Goal: Task Accomplishment & Management: Manage account settings

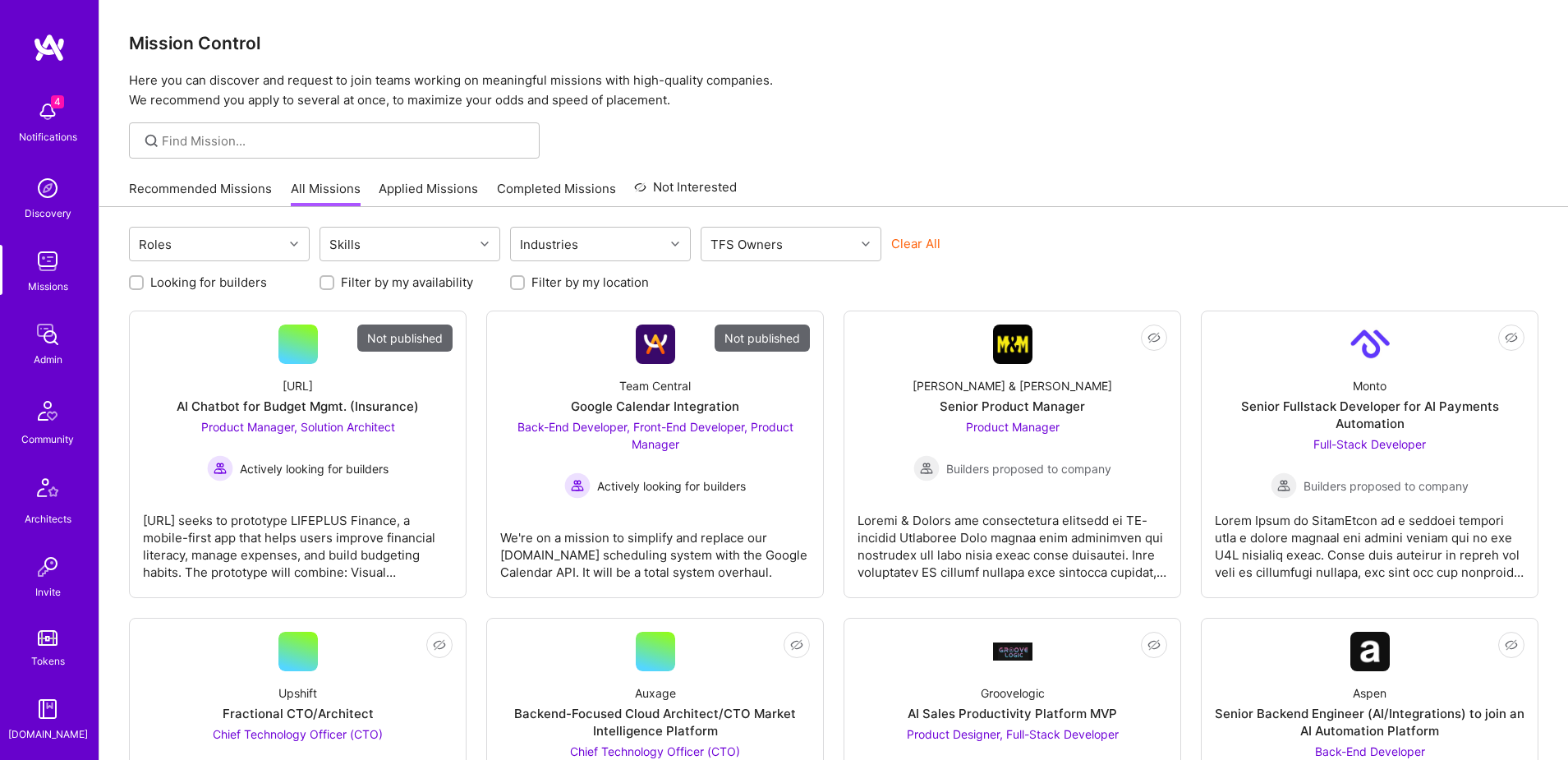
scroll to position [289, 0]
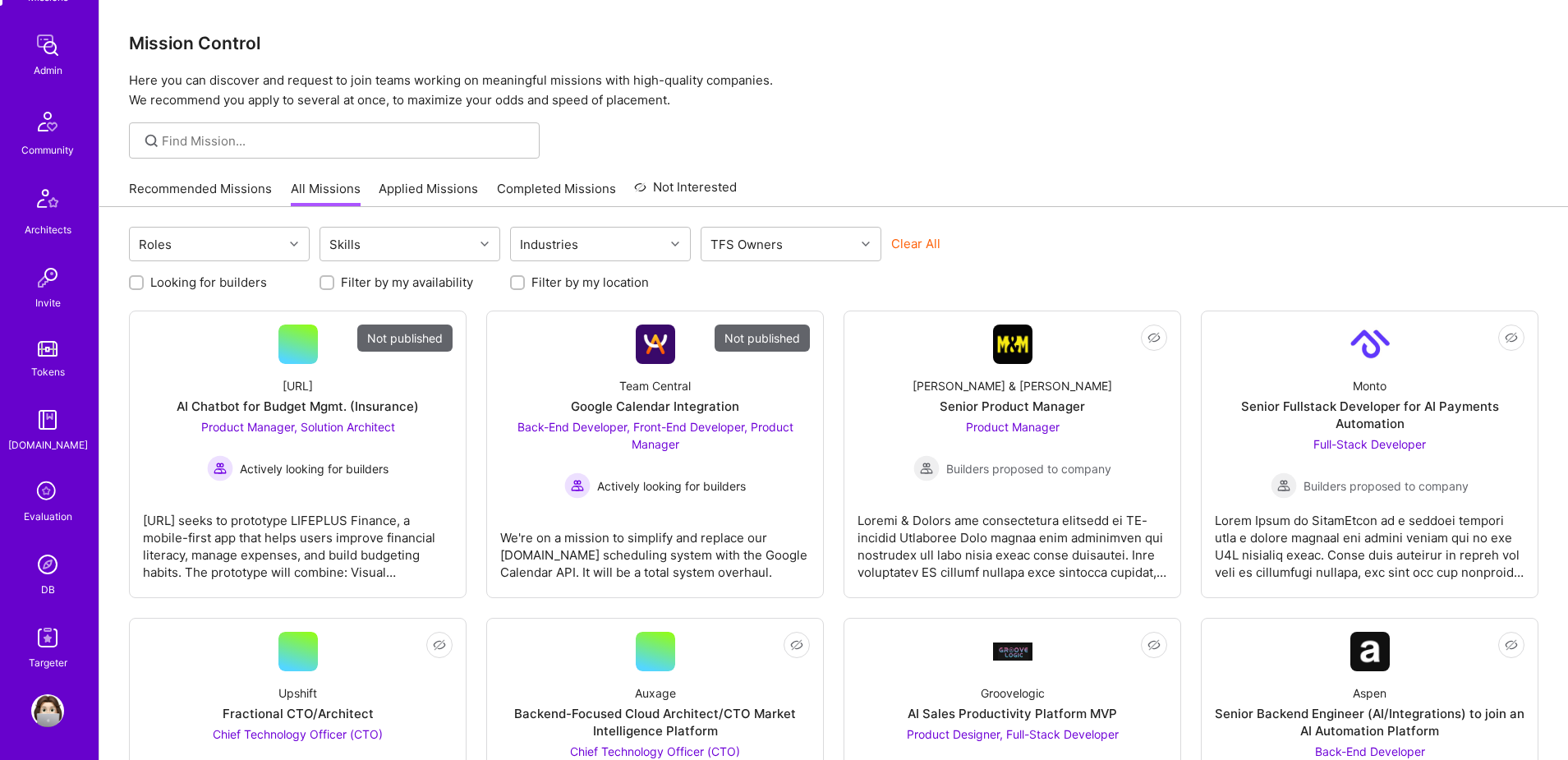
click at [56, 562] on img at bounding box center [47, 563] width 32 height 32
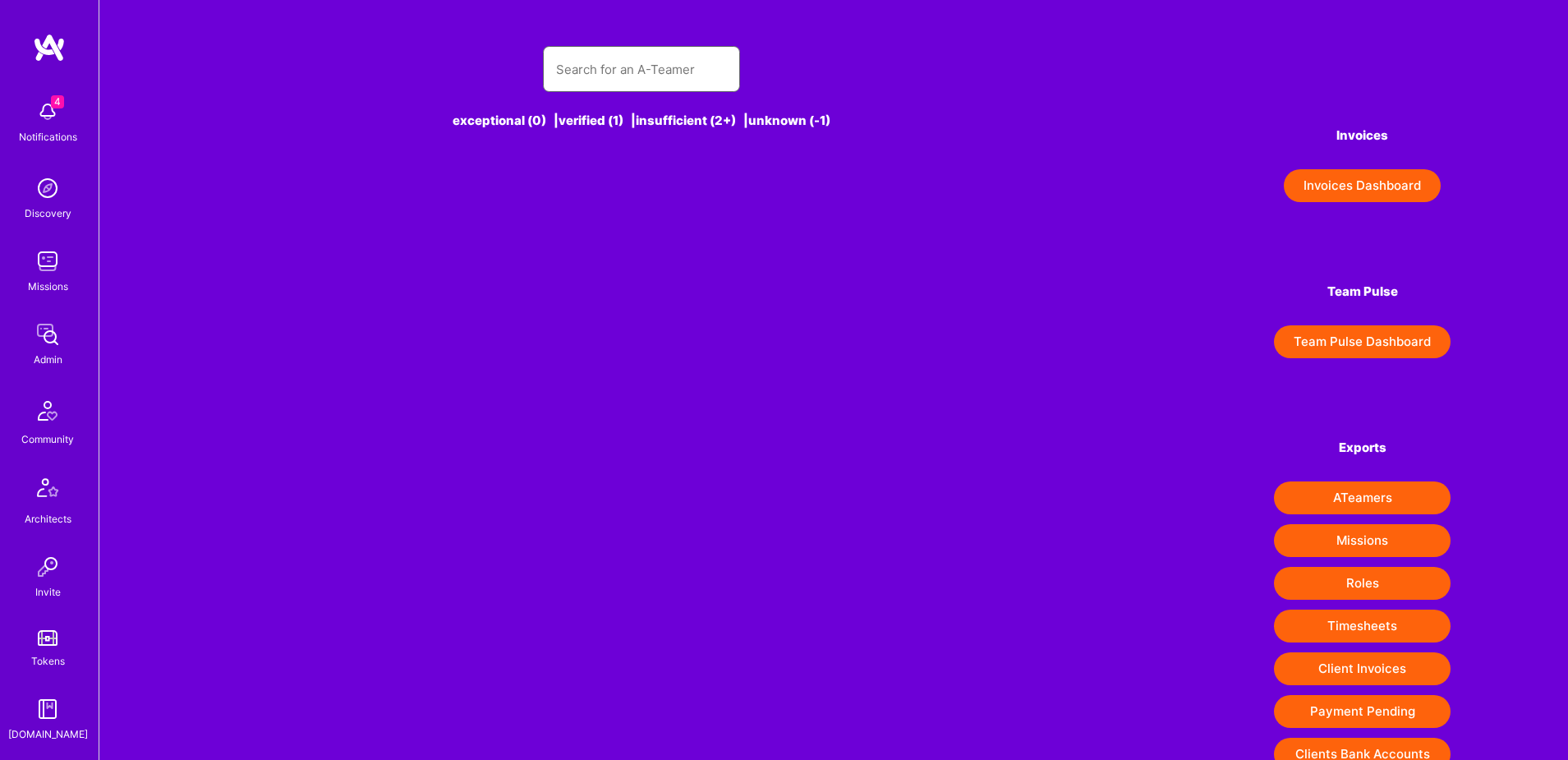
click at [611, 68] on input "text" at bounding box center [642, 69] width 171 height 42
paste input "marc@soul-fresh.com"
type input "marc@soul-fresh.com"
click at [599, 66] on input "marc@soul-fresh.com" at bounding box center [642, 69] width 171 height 42
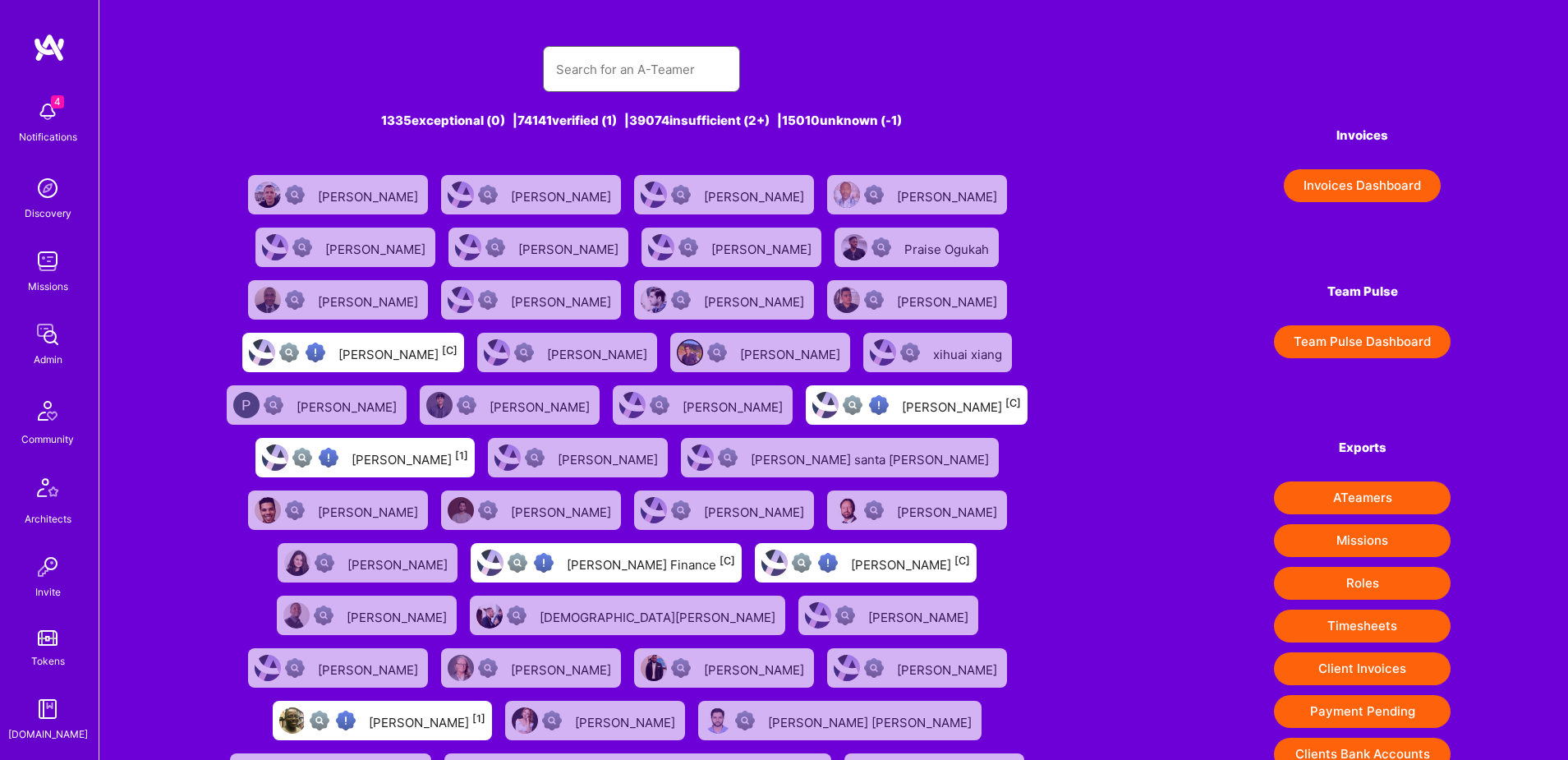
click at [642, 78] on input "text" at bounding box center [642, 69] width 171 height 42
paste input "marc@soul-fresh.com"
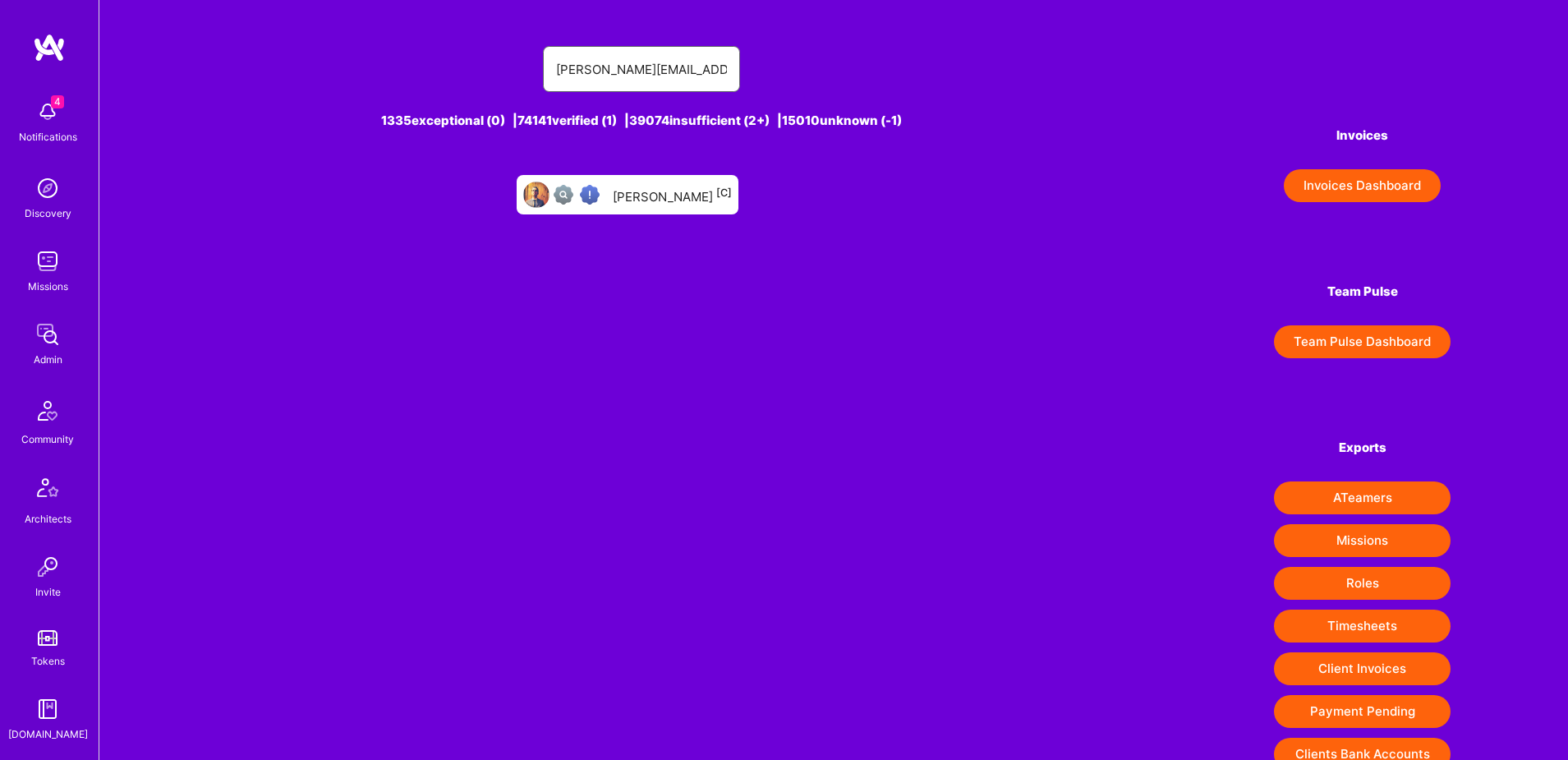
type input "marc@soul-fresh.com"
click at [607, 194] on div at bounding box center [579, 195] width 52 height 20
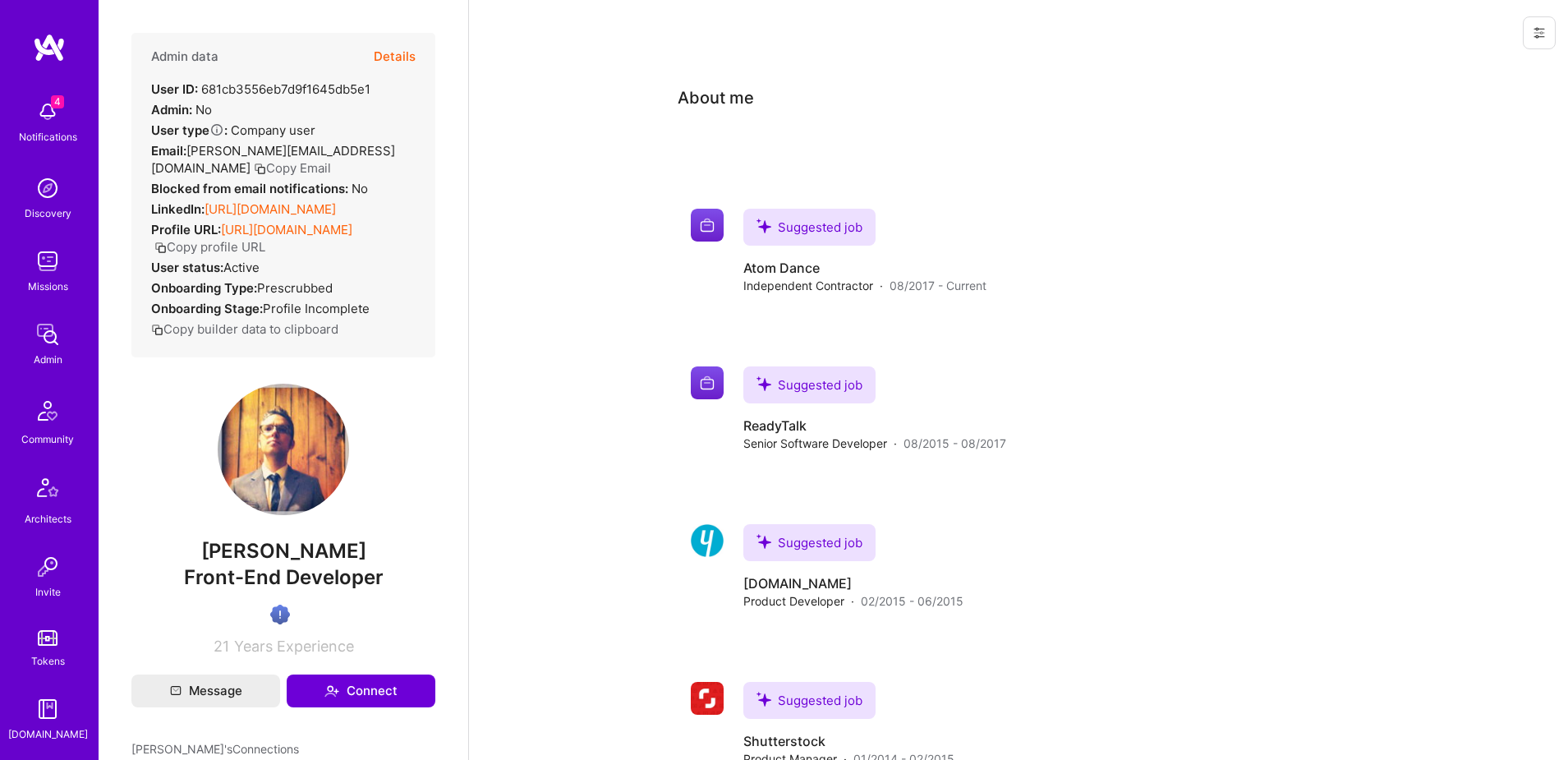
click at [1536, 34] on icon at bounding box center [1539, 32] width 13 height 13
click at [1456, 63] on button "Login as Marc" at bounding box center [1469, 70] width 173 height 42
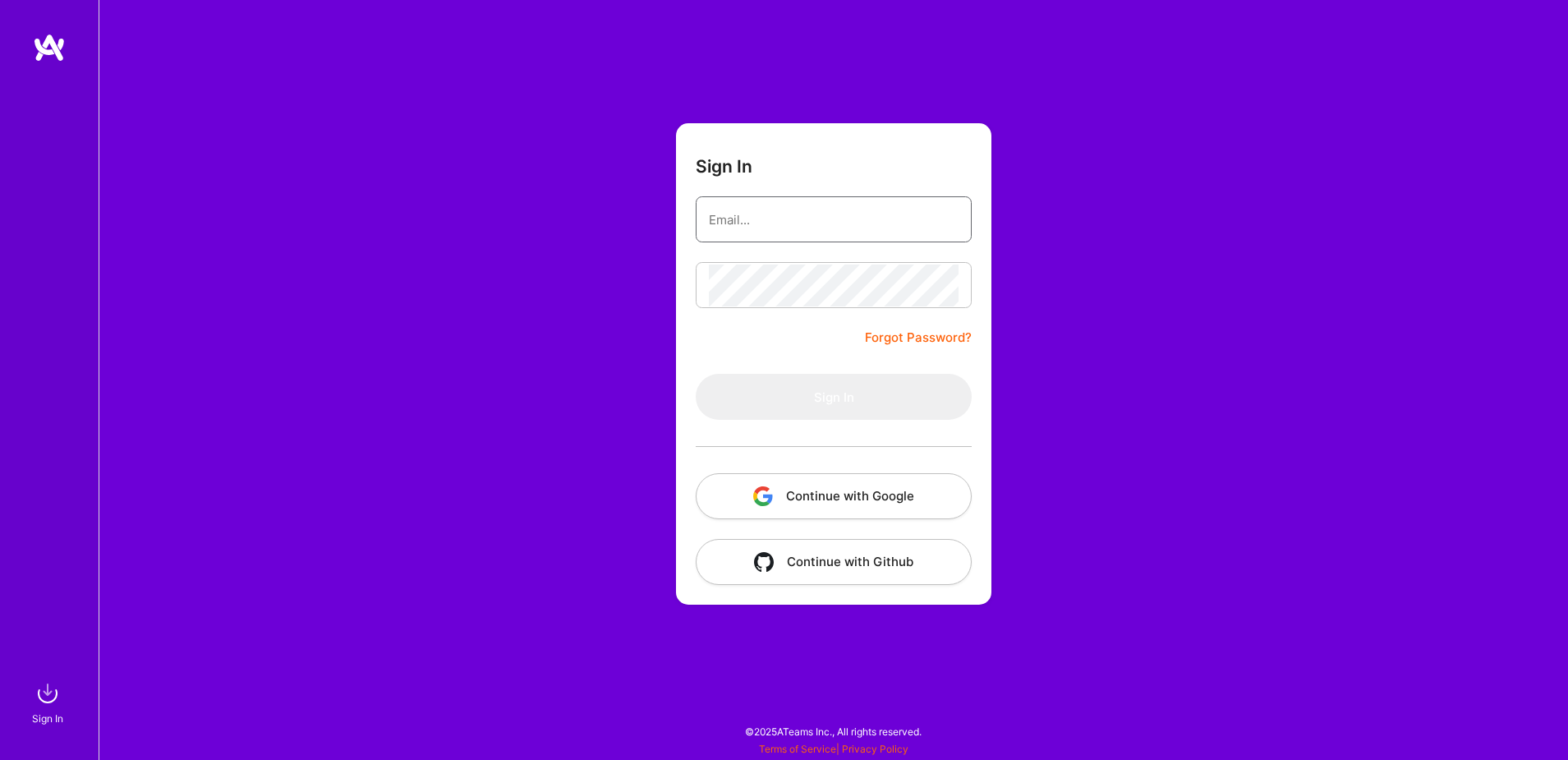
type input "[EMAIL_ADDRESS][DOMAIN_NAME]"
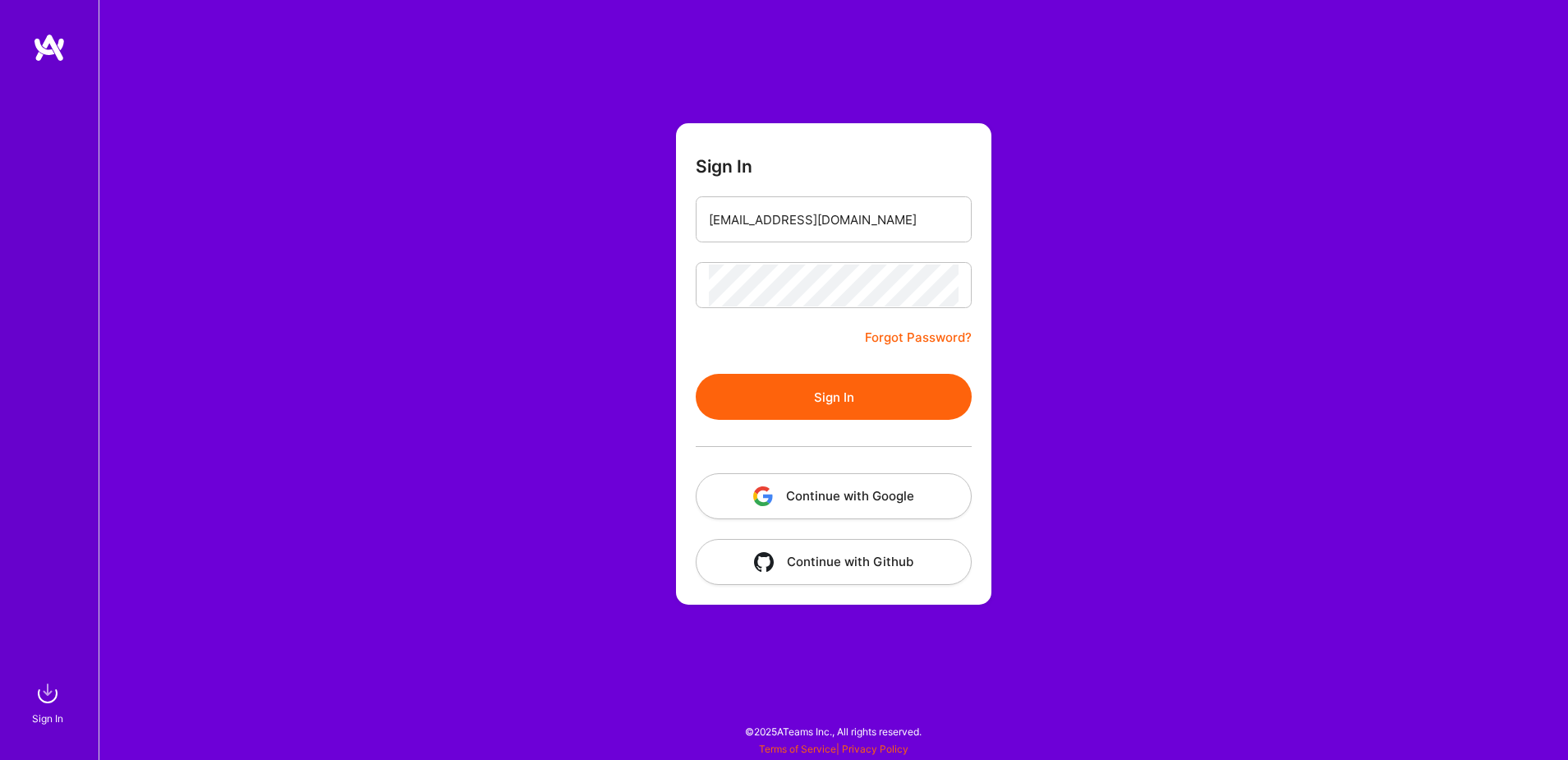
click at [906, 497] on button "Continue with Google" at bounding box center [834, 496] width 276 height 46
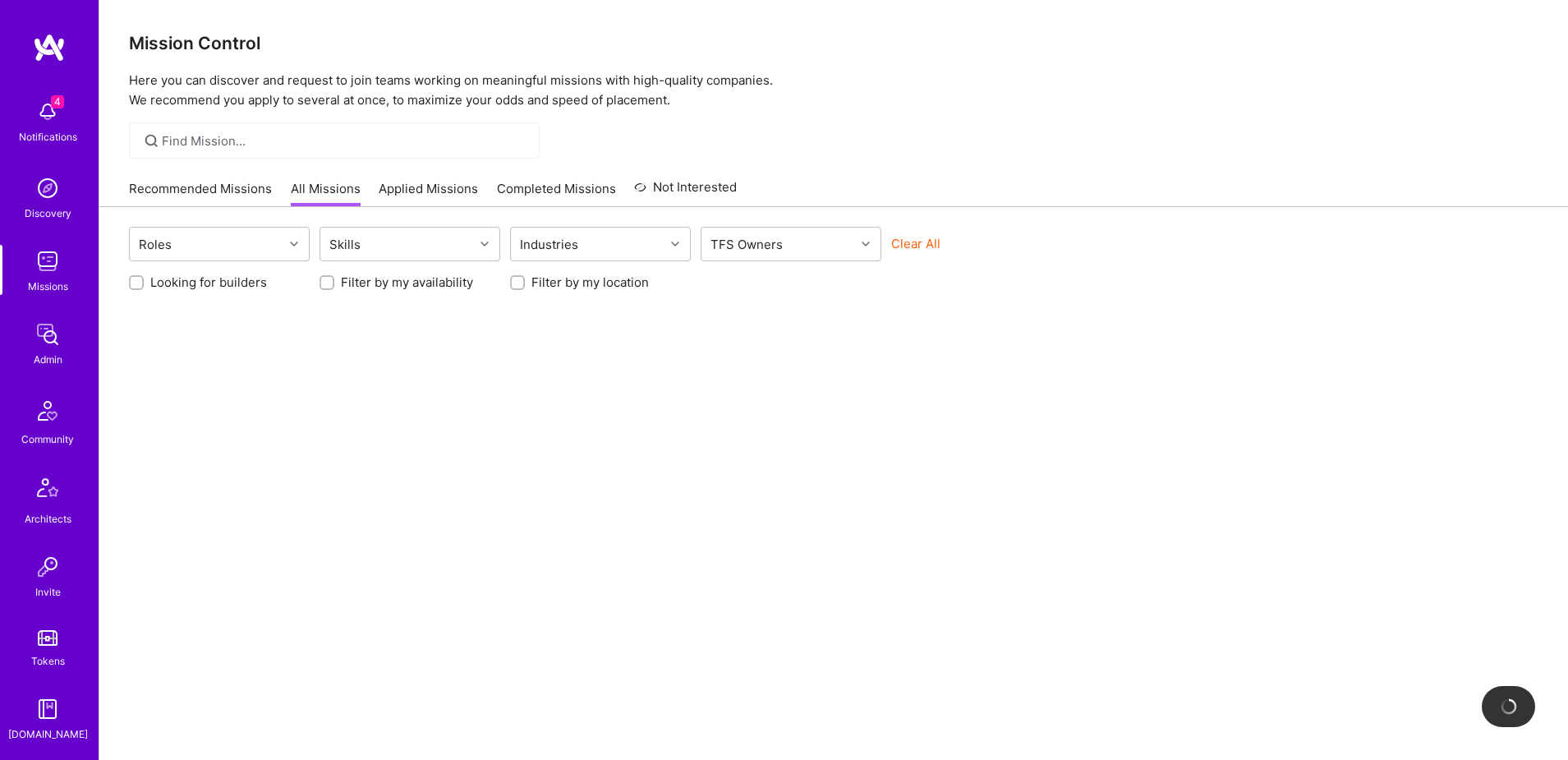
scroll to position [289, 0]
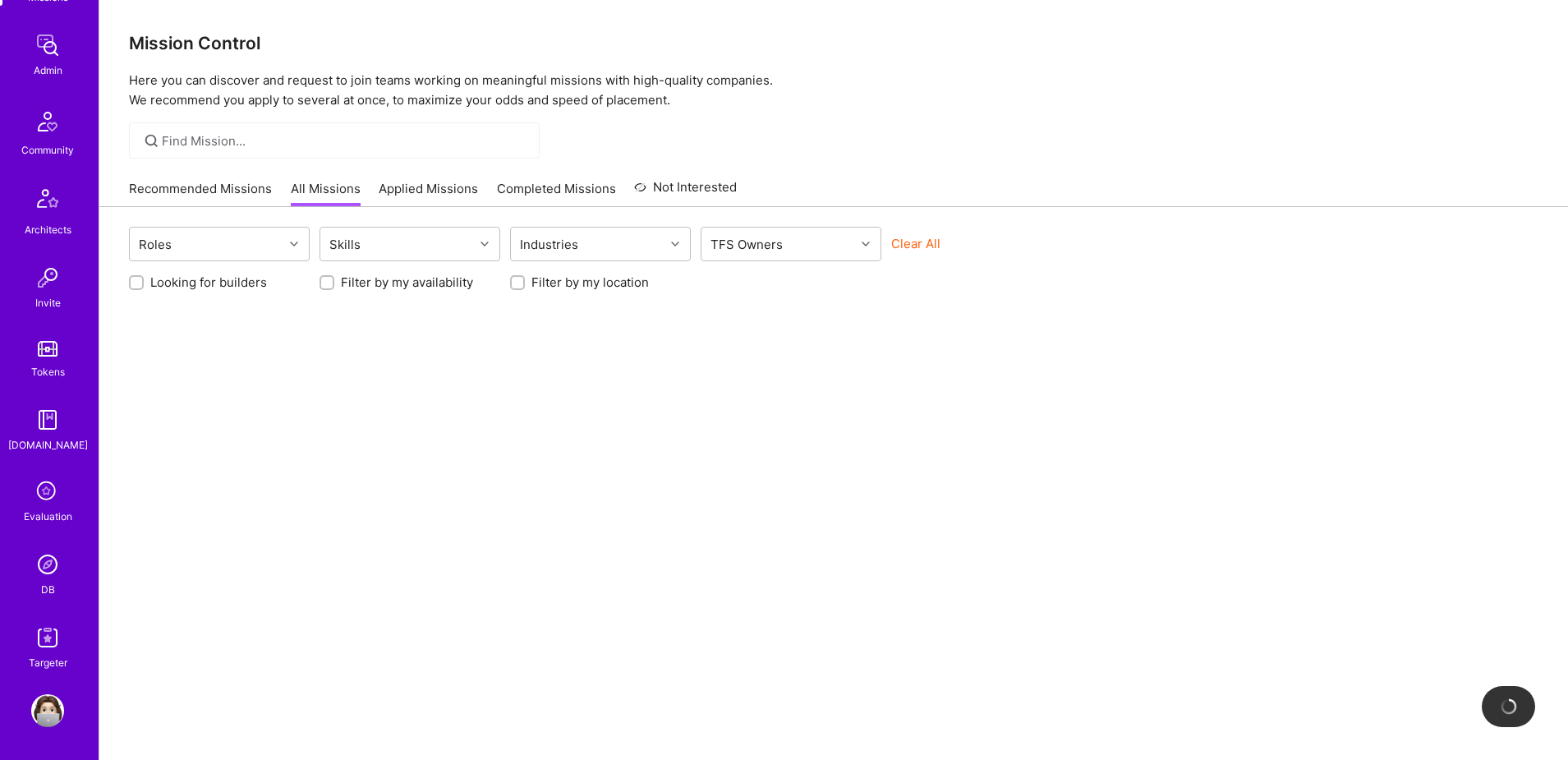
click at [42, 562] on img at bounding box center [47, 563] width 32 height 32
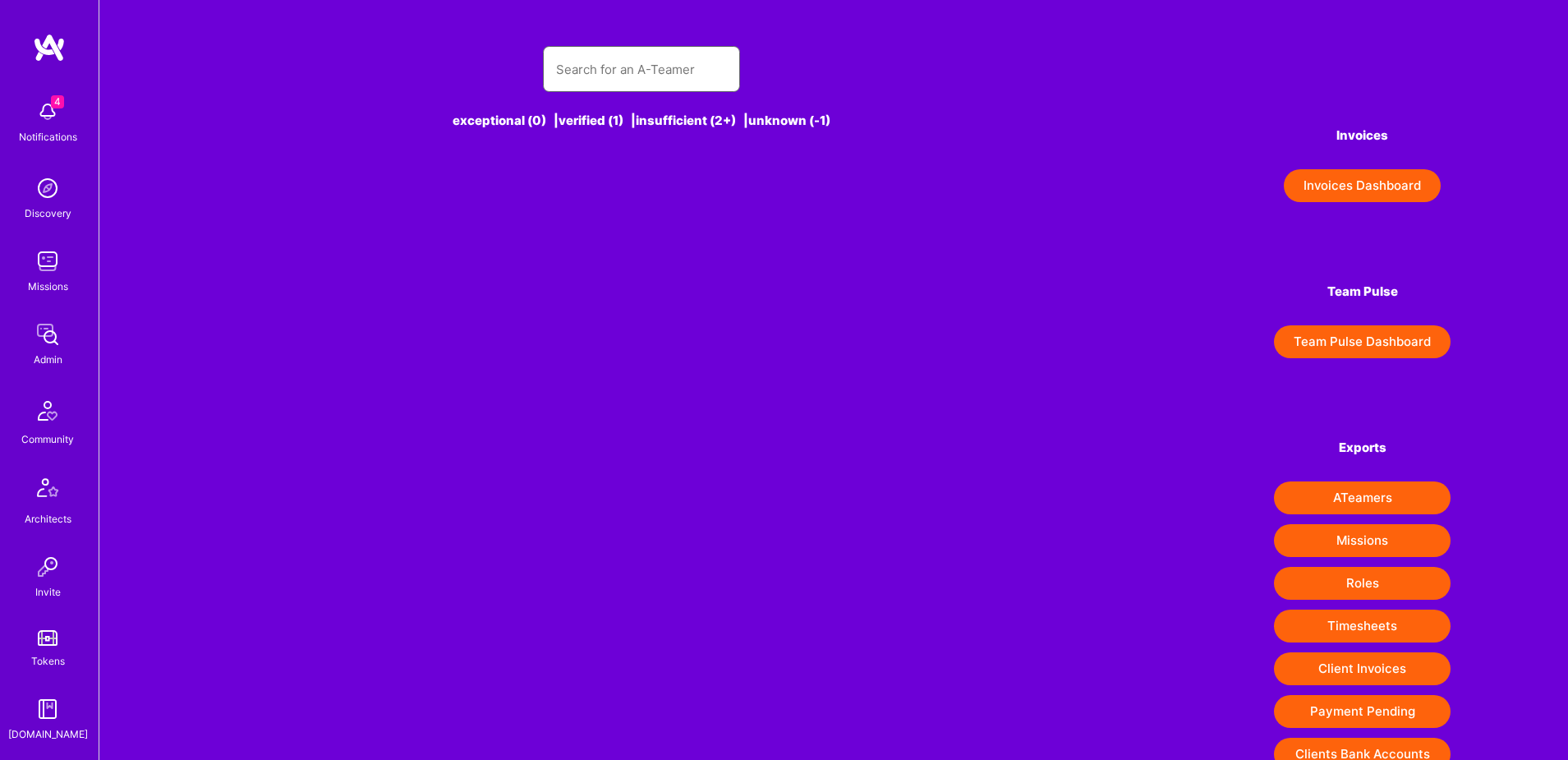
click at [662, 69] on input "text" at bounding box center [642, 69] width 171 height 42
paste input "[PERSON_NAME]"
type input "[PERSON_NAME]"
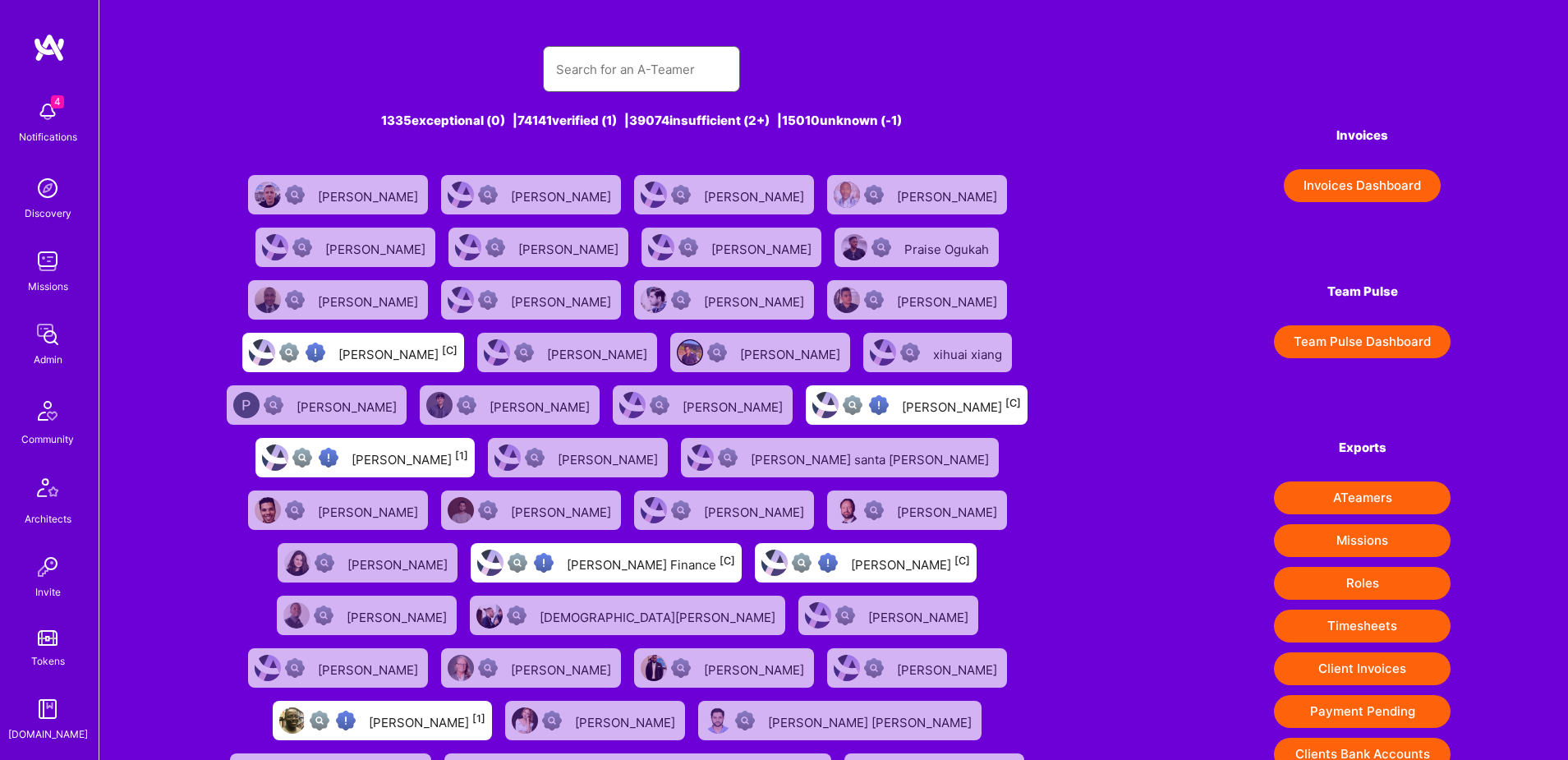
paste input "[PERSON_NAME]"
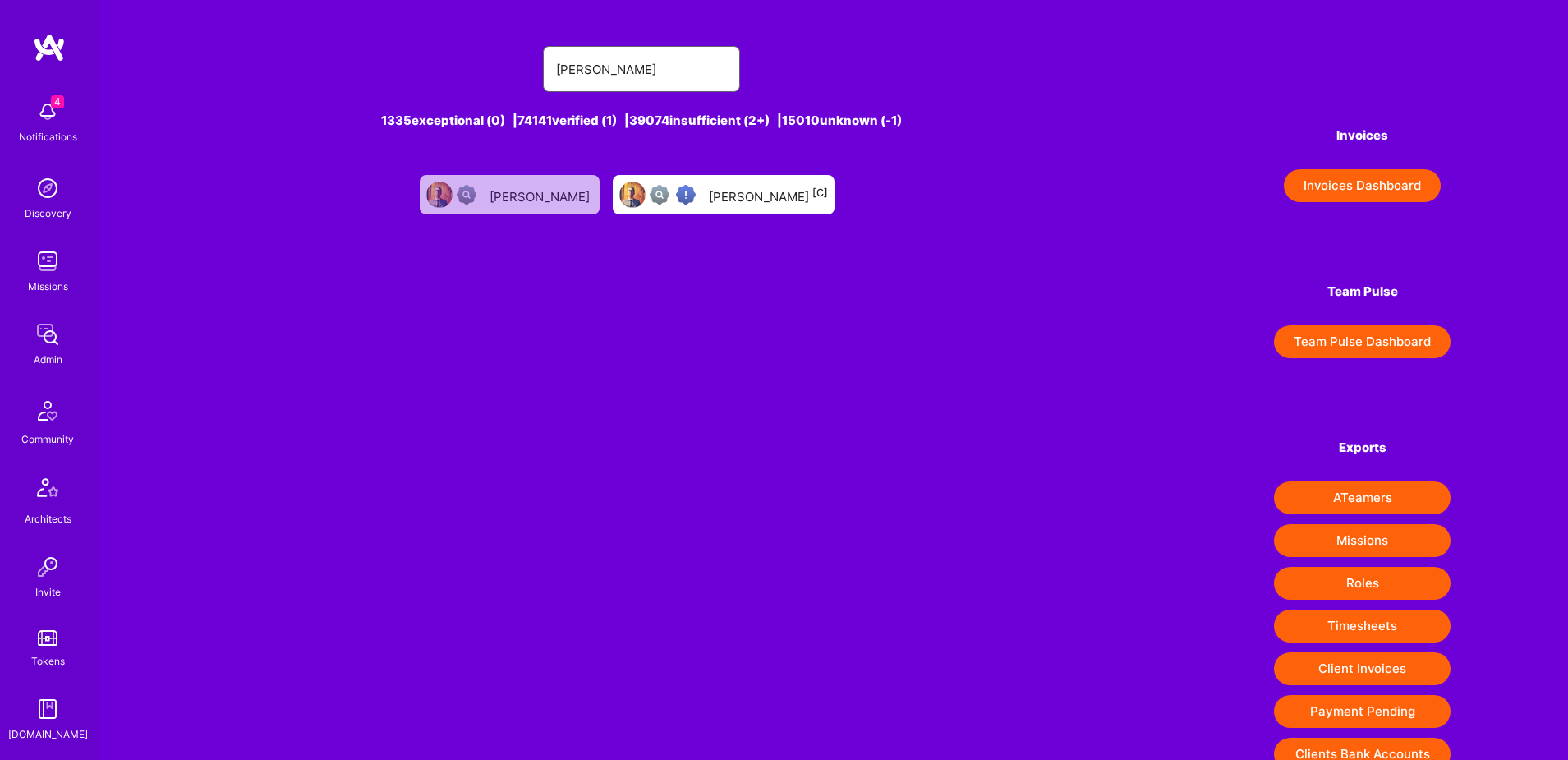
type input "[PERSON_NAME]"
click at [546, 200] on div "[PERSON_NAME]" at bounding box center [541, 195] width 103 height 22
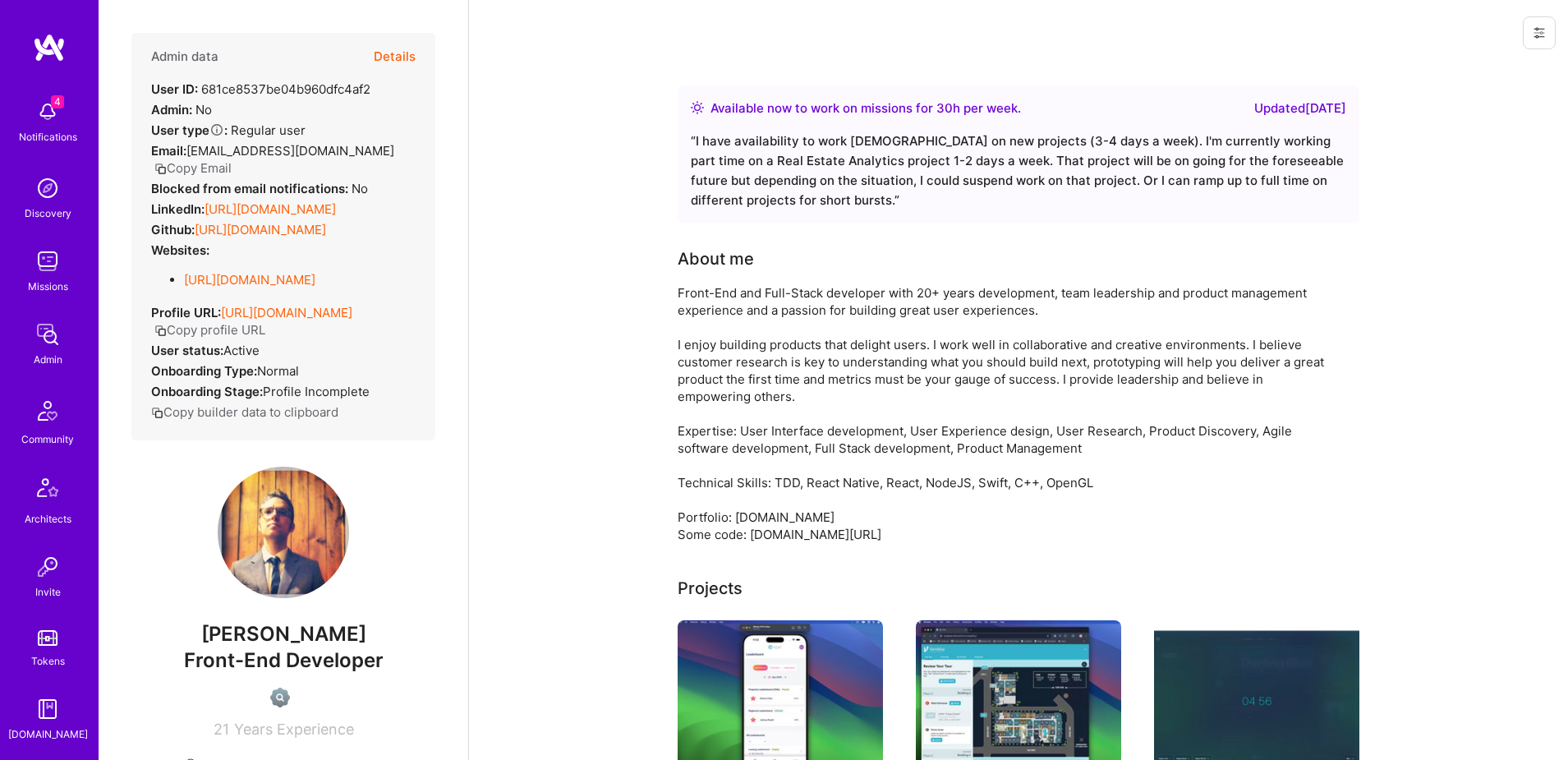
click at [232, 159] on button "Copy Email" at bounding box center [193, 168] width 78 height 18
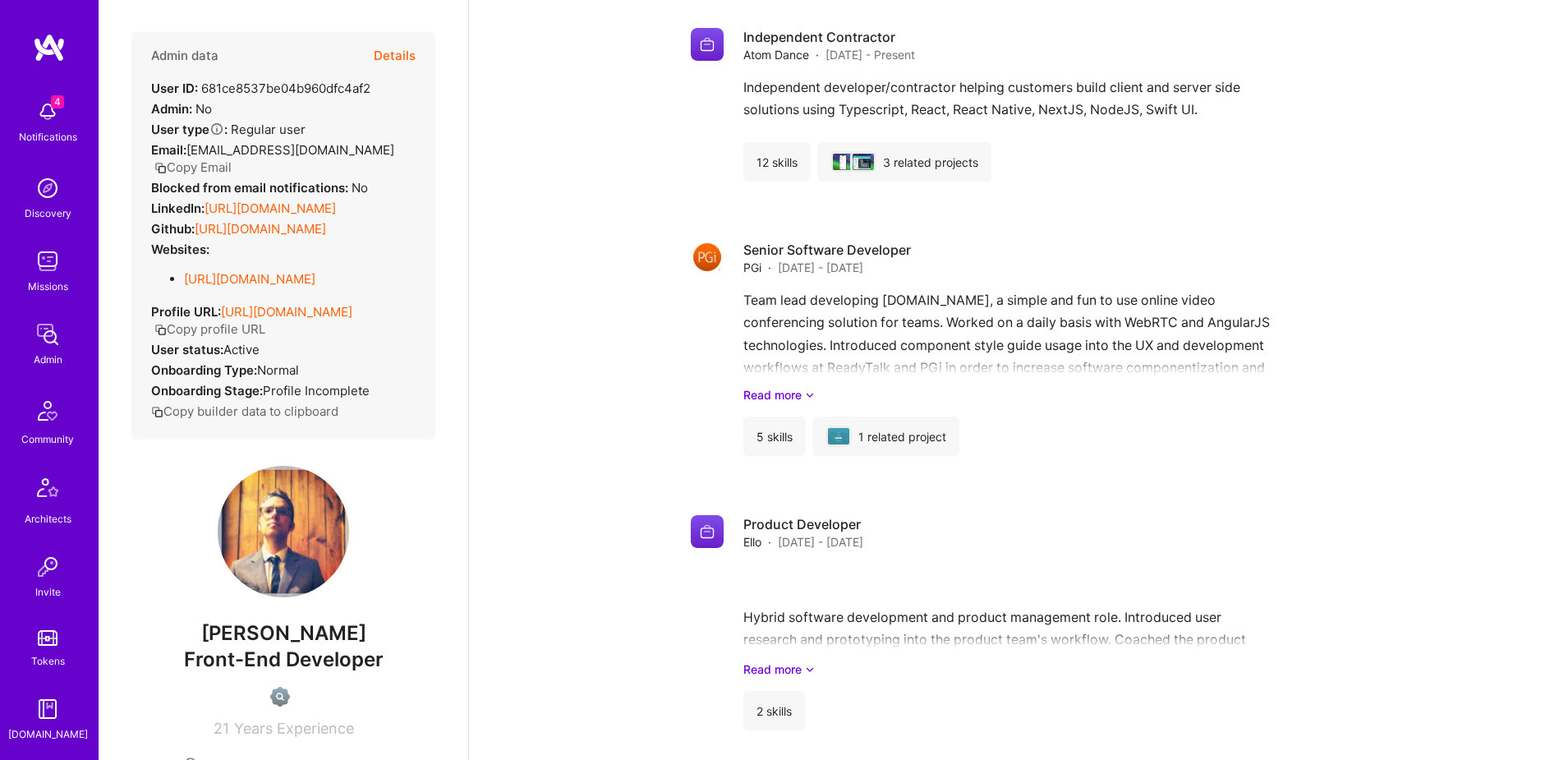
scroll to position [1462, 0]
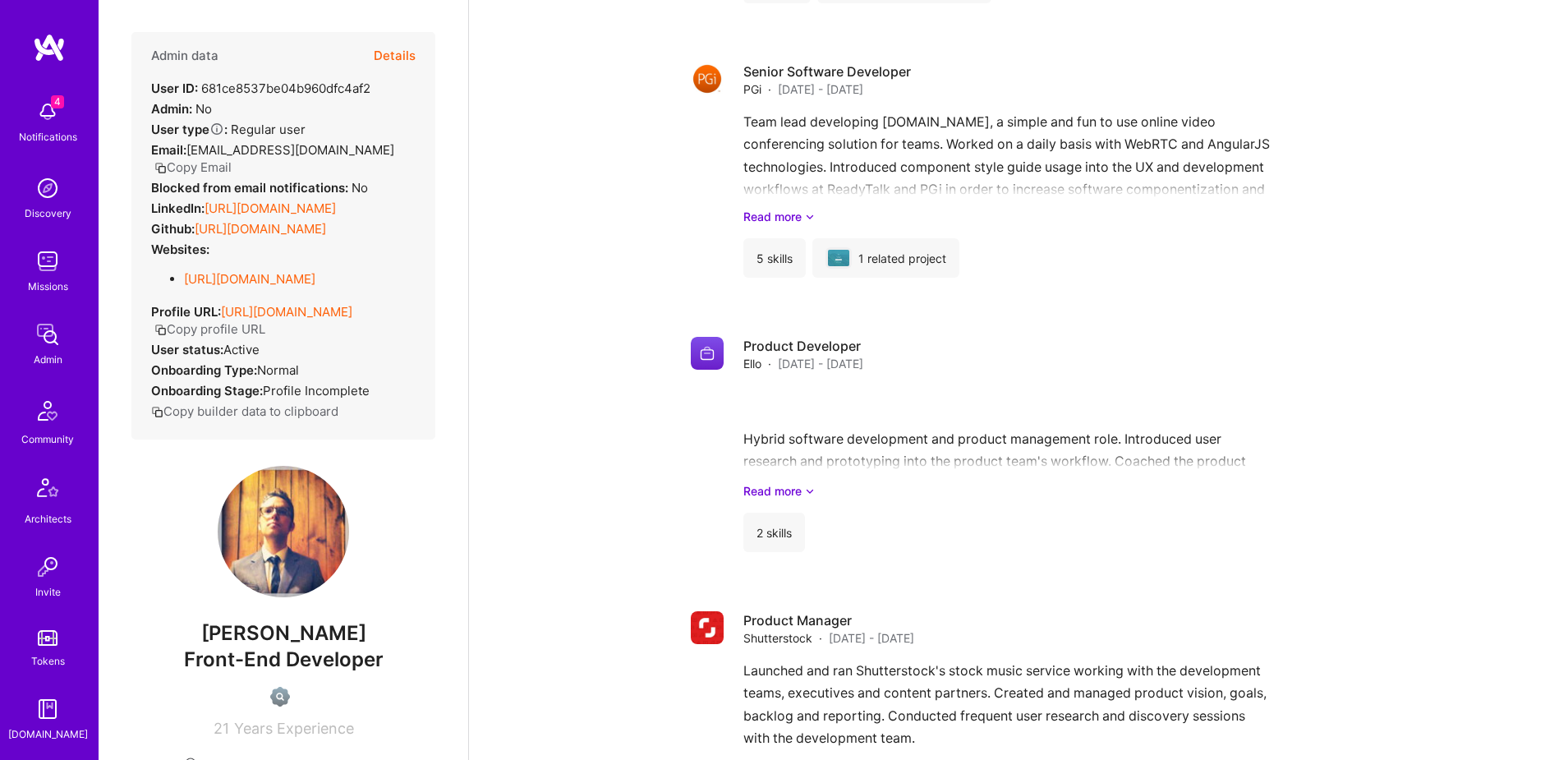
click at [398, 56] on button "Details" at bounding box center [394, 56] width 42 height 47
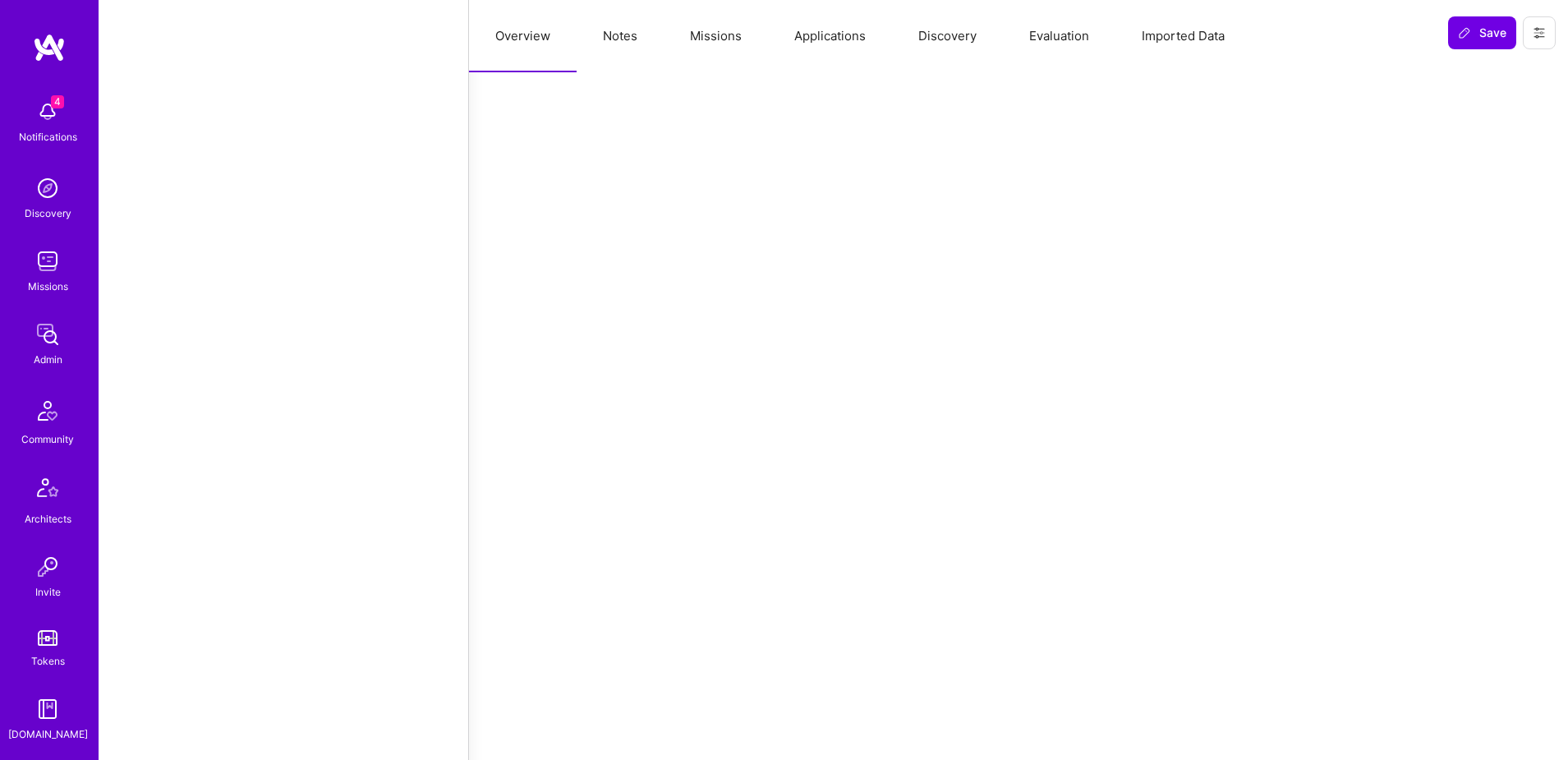
select select "Right Now"
select select "US"
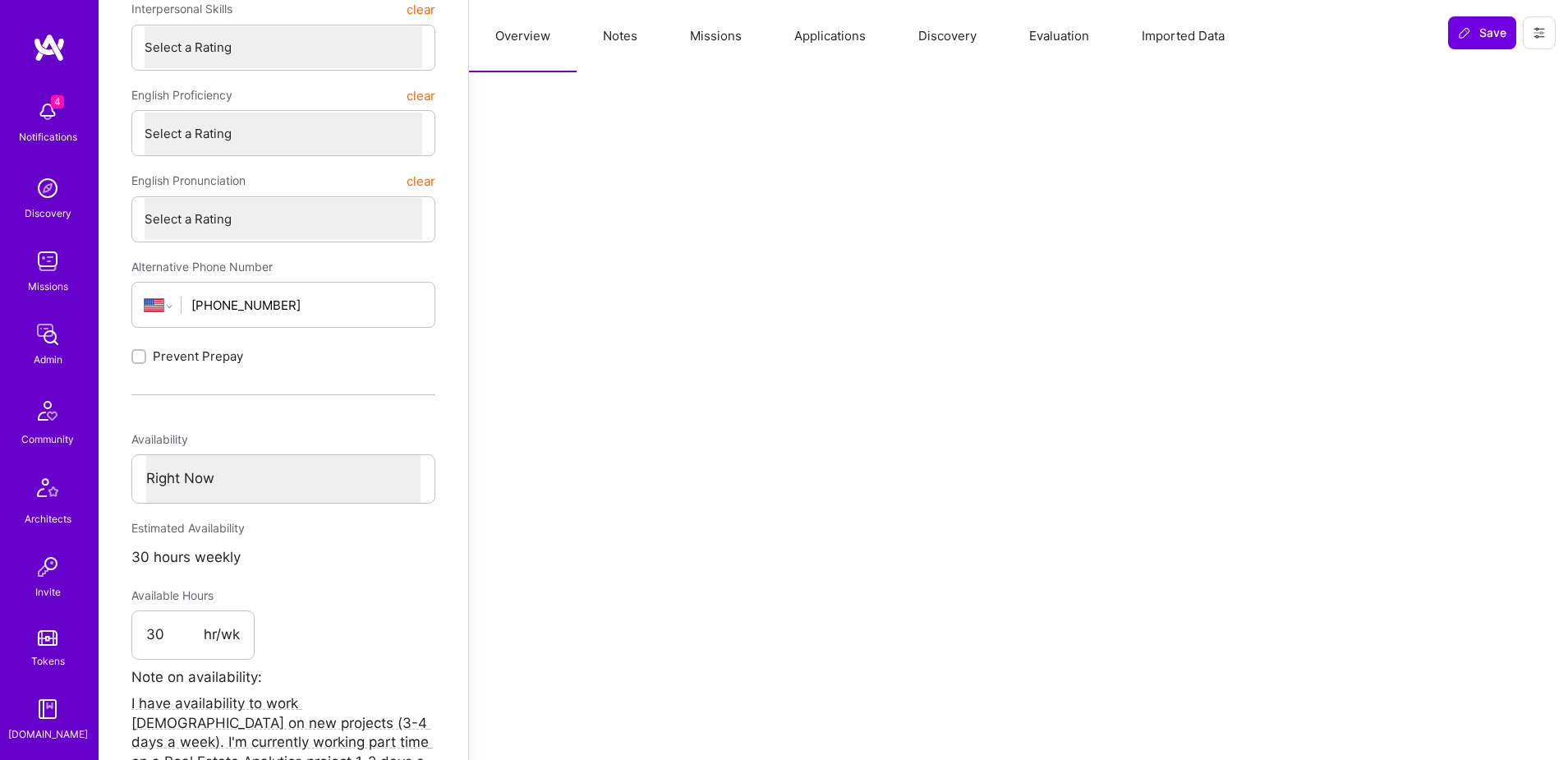
scroll to position [0, 0]
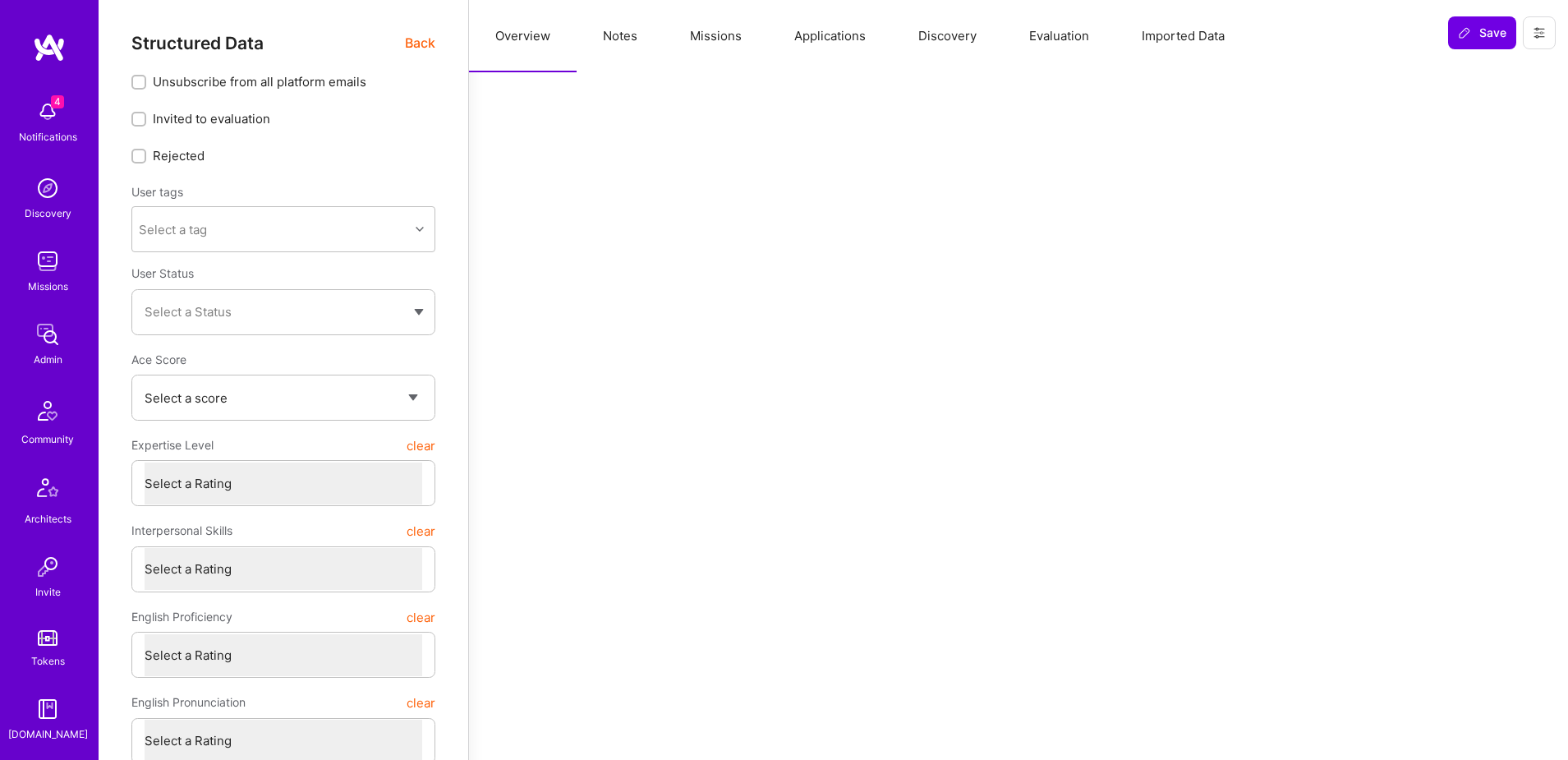
click at [1525, 37] on button at bounding box center [1539, 32] width 32 height 32
click at [1481, 63] on button "Login as Marc" at bounding box center [1469, 70] width 173 height 42
